Goal: Find specific page/section: Find specific page/section

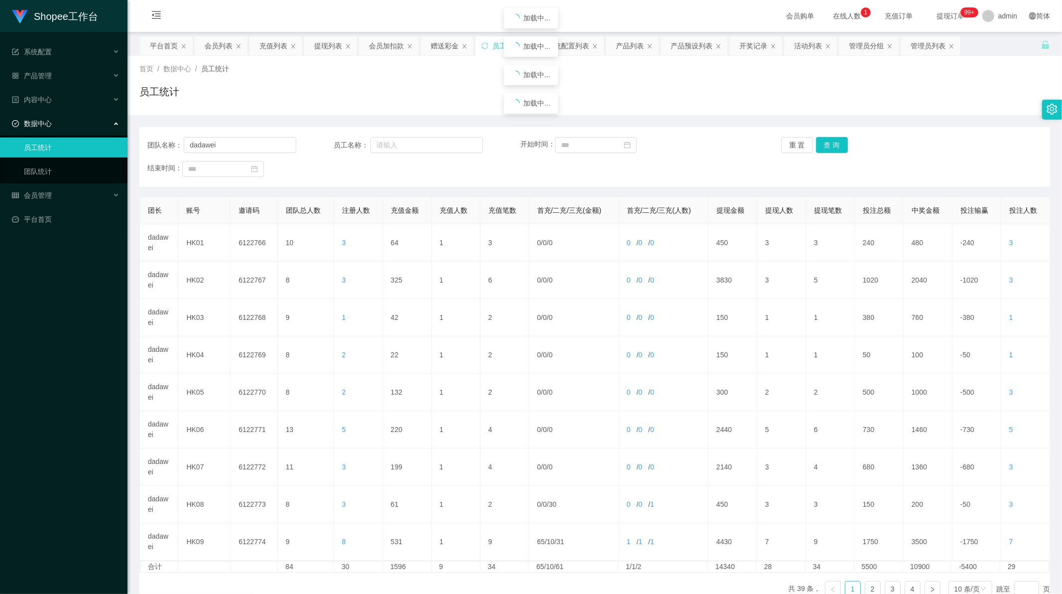
scroll to position [57, 0]
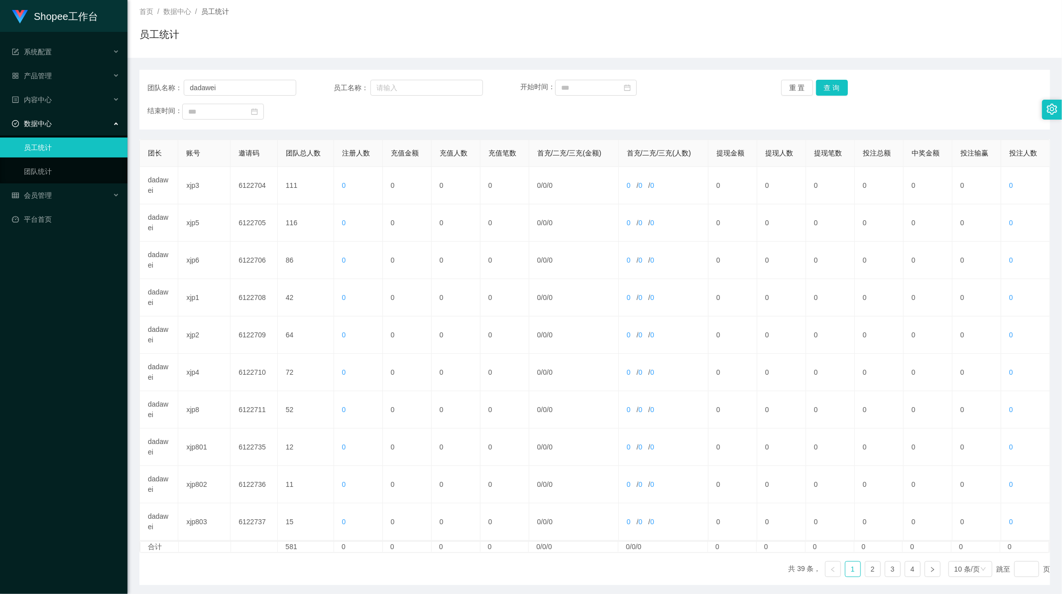
click at [826, 87] on button "查 询" at bounding box center [832, 88] width 32 height 16
drag, startPoint x: 0, startPoint y: 0, endPoint x: 826, endPoint y: 87, distance: 830.1
click at [826, 87] on button "查 询" at bounding box center [832, 88] width 32 height 16
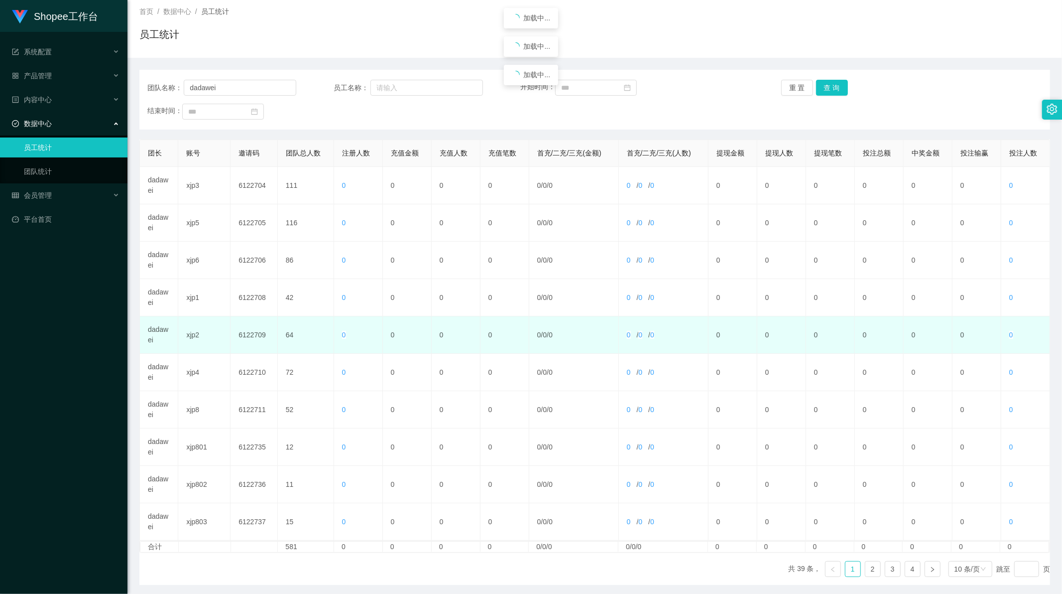
scroll to position [95, 0]
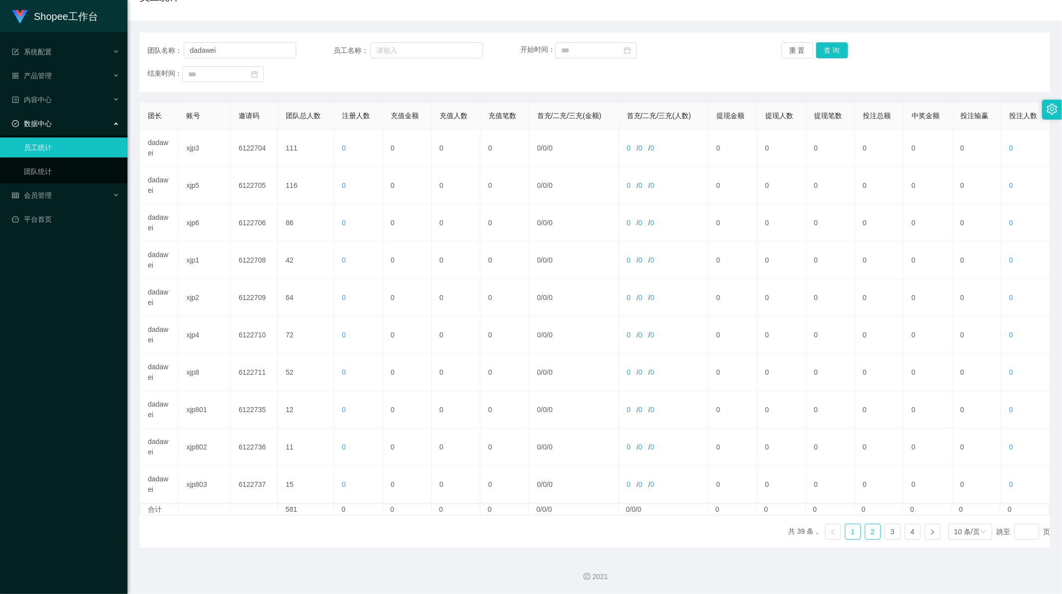
click at [869, 533] on link "2" at bounding box center [872, 531] width 15 height 15
click at [887, 536] on link "3" at bounding box center [892, 531] width 15 height 15
click at [909, 530] on link "4" at bounding box center [912, 531] width 15 height 15
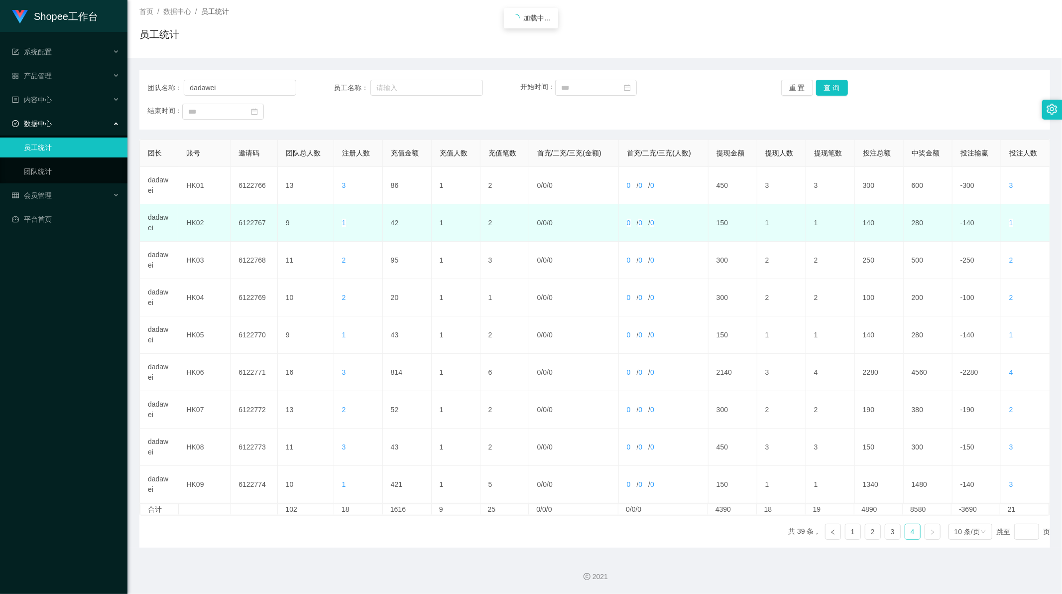
scroll to position [57, 0]
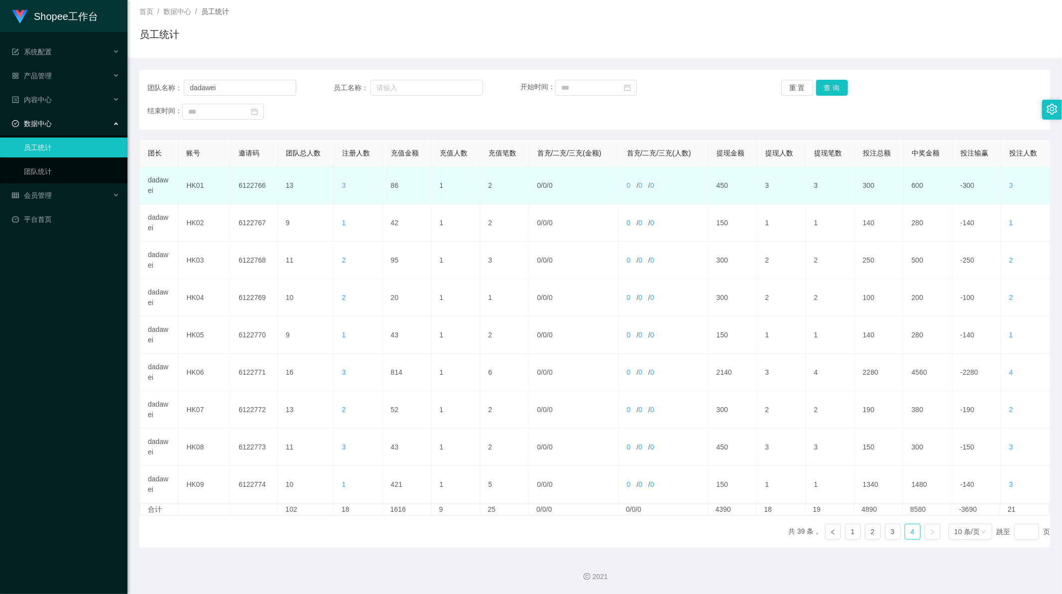
click at [389, 184] on td "86" at bounding box center [407, 185] width 49 height 37
copy td "86"
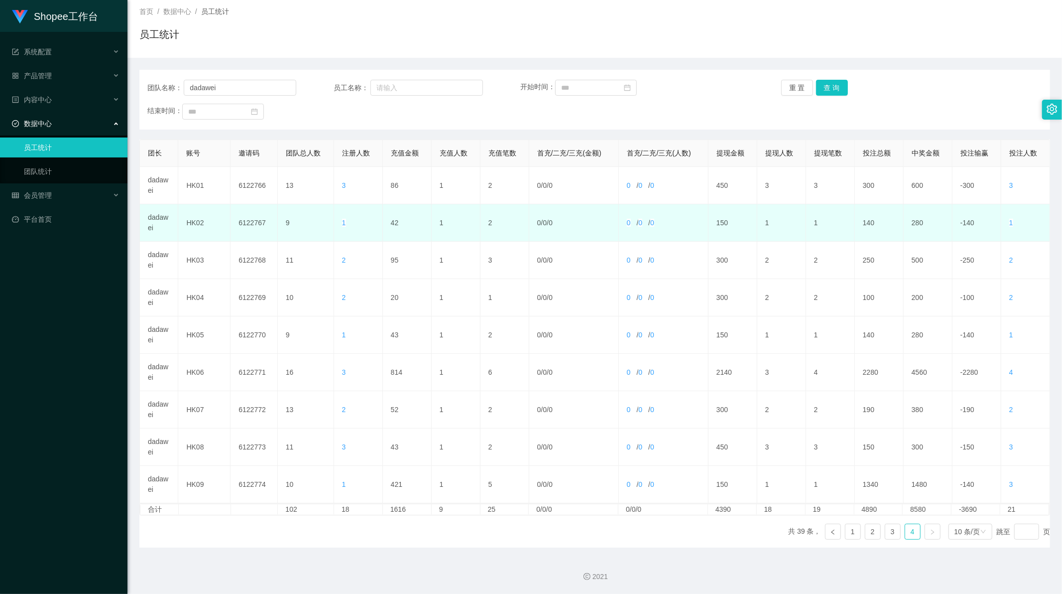
click at [392, 219] on td "42" at bounding box center [407, 222] width 49 height 37
copy td "42"
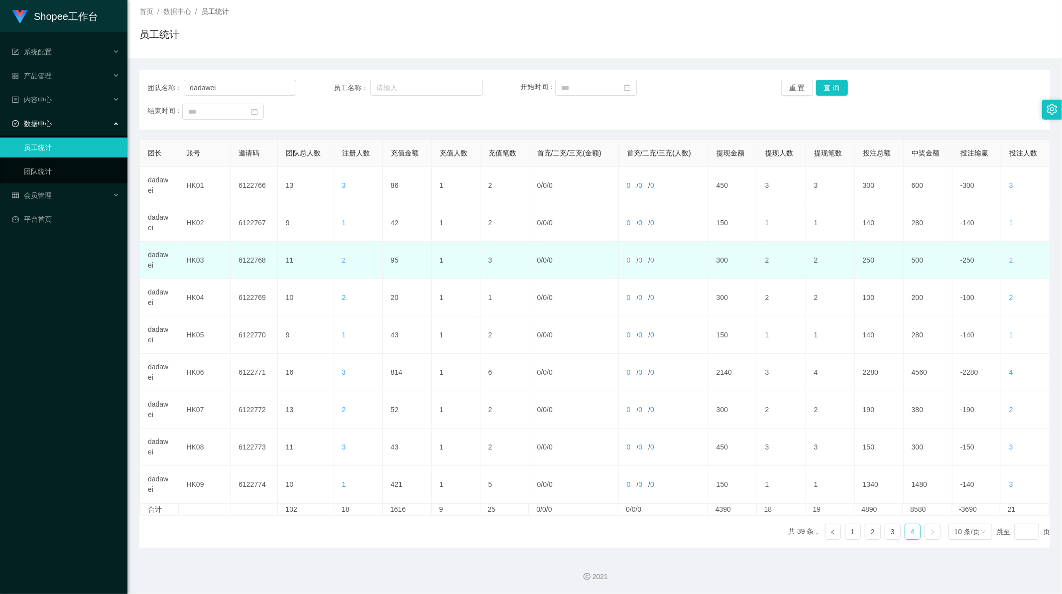
click at [392, 260] on td "95" at bounding box center [407, 260] width 49 height 37
copy td "95"
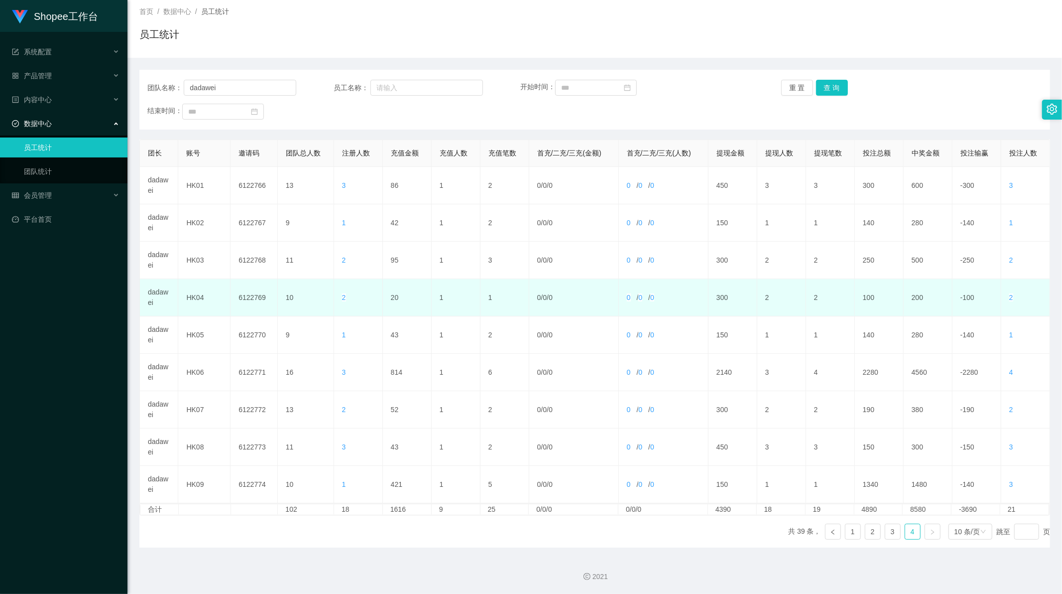
click at [391, 294] on td "20" at bounding box center [407, 297] width 49 height 37
copy td "20"
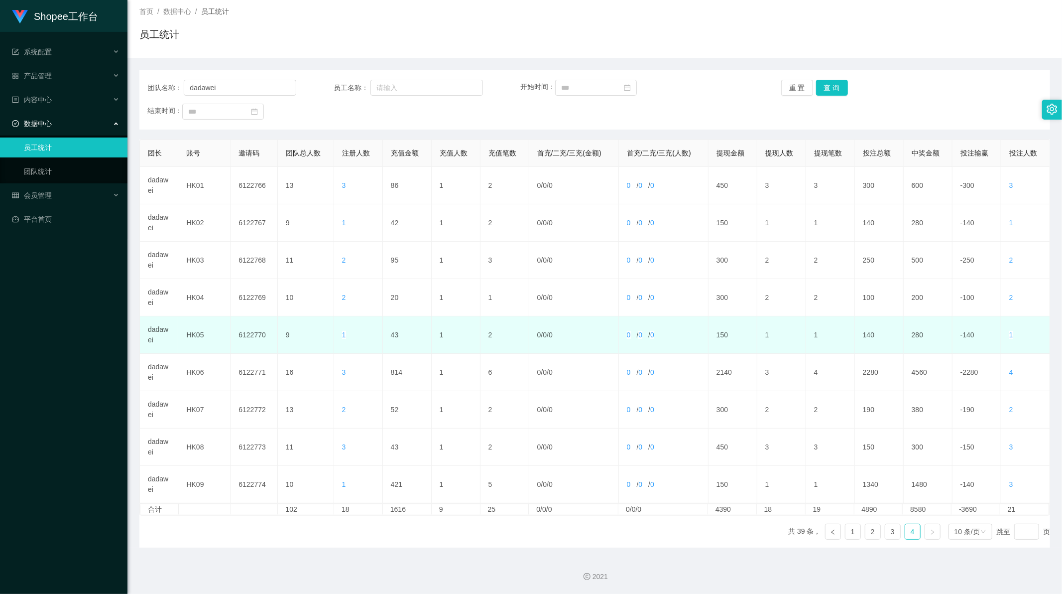
click at [394, 334] on td "43" at bounding box center [407, 334] width 49 height 37
copy td "43"
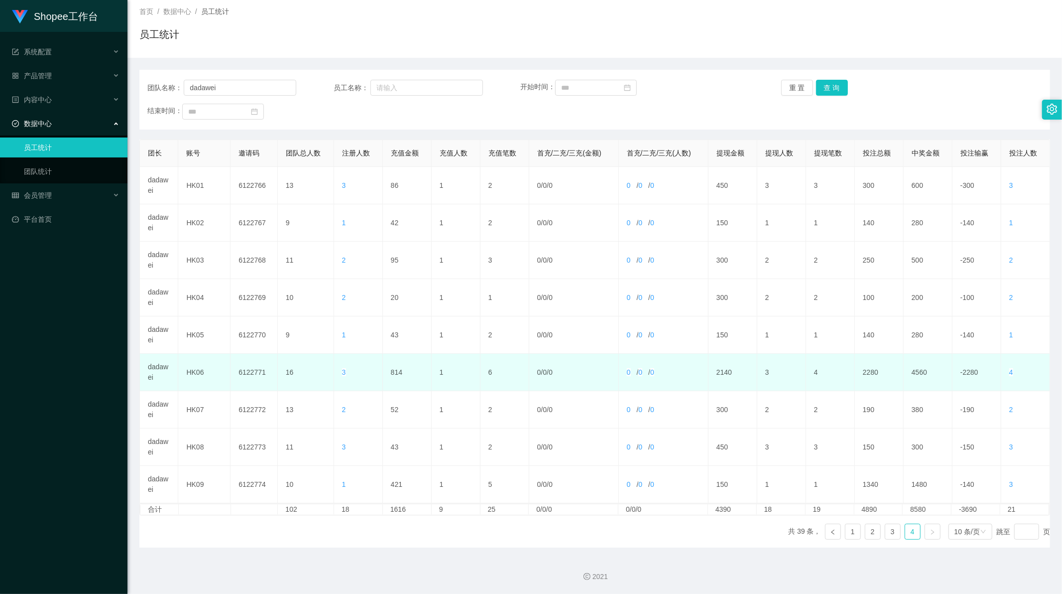
click at [396, 369] on td "814" at bounding box center [407, 372] width 49 height 37
copy td "814"
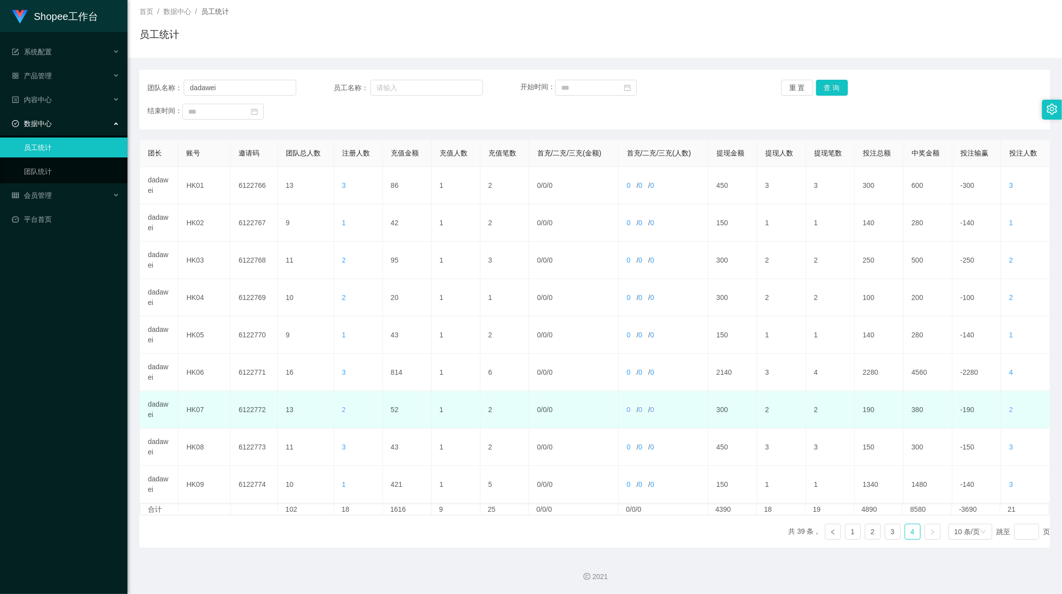
click at [393, 410] on td "52" at bounding box center [407, 409] width 49 height 37
copy td "52"
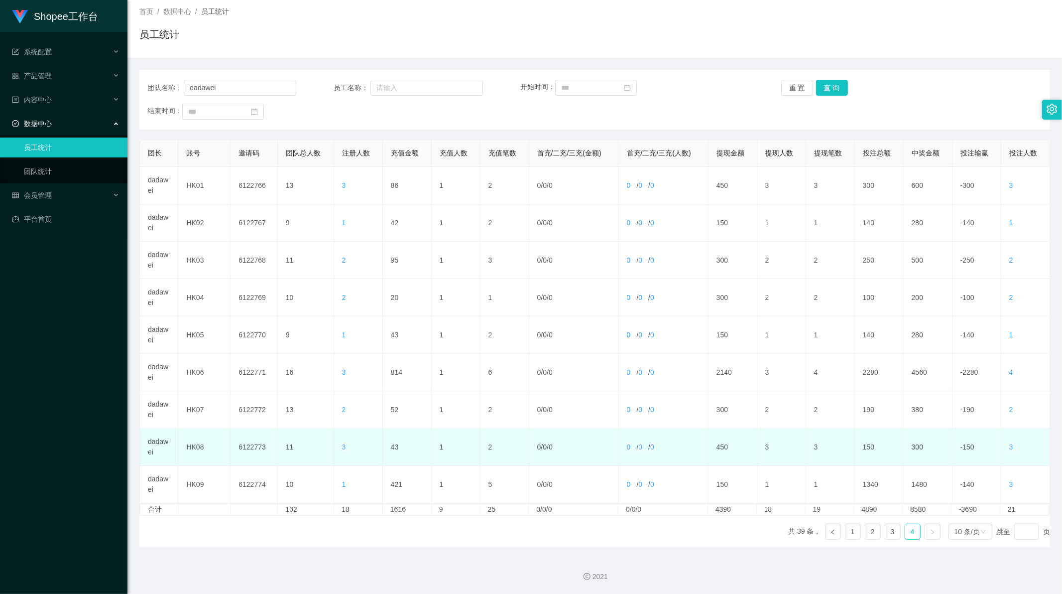
click at [391, 446] on td "43" at bounding box center [407, 446] width 49 height 37
copy td "43"
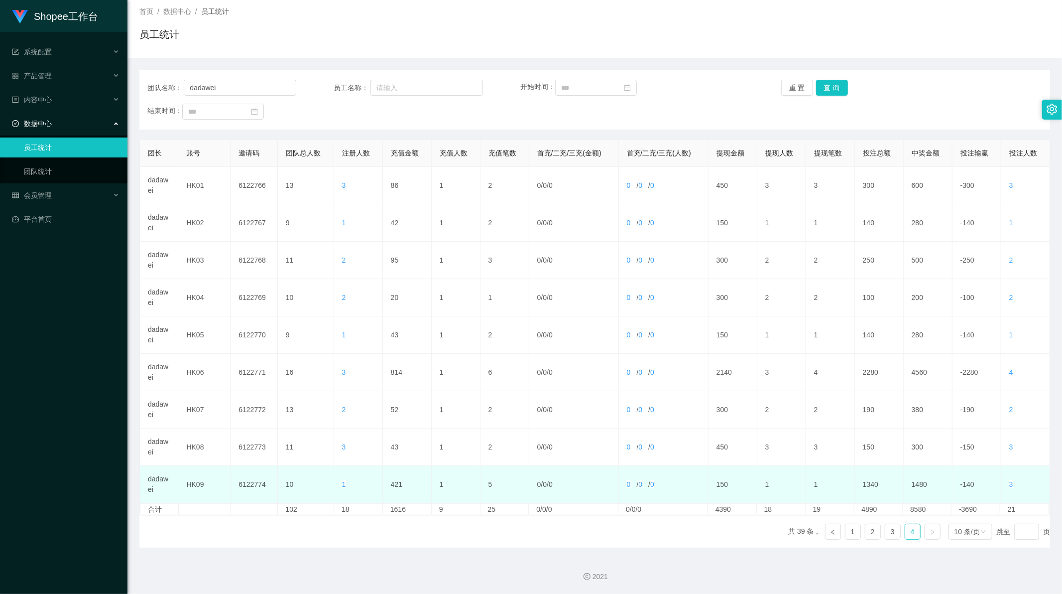
click at [394, 484] on td "421" at bounding box center [407, 484] width 49 height 37
copy td "421"
